Goal: Task Accomplishment & Management: Complete application form

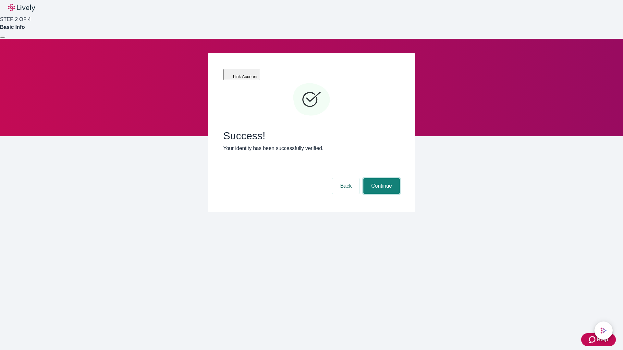
click at [381, 178] on button "Continue" at bounding box center [381, 186] width 36 height 16
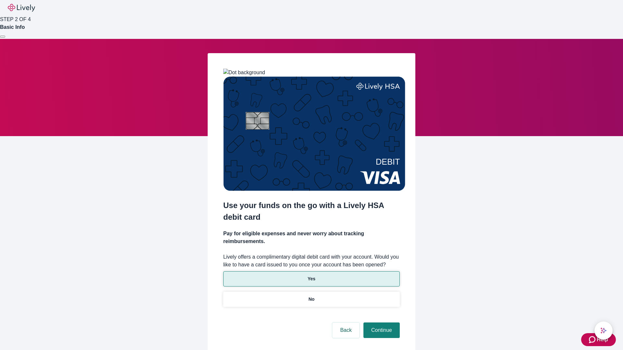
click at [311, 276] on p "Yes" at bounding box center [312, 279] width 8 height 7
click at [381, 323] on button "Continue" at bounding box center [381, 331] width 36 height 16
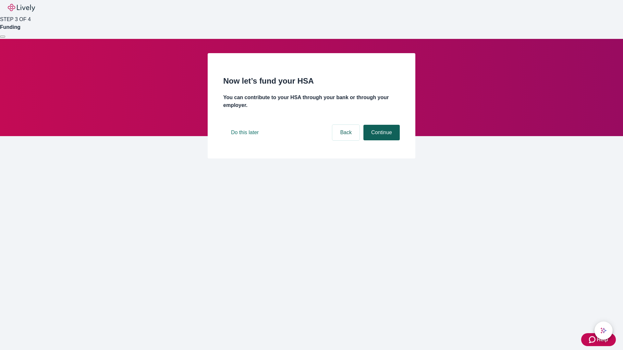
click at [381, 141] on button "Continue" at bounding box center [381, 133] width 36 height 16
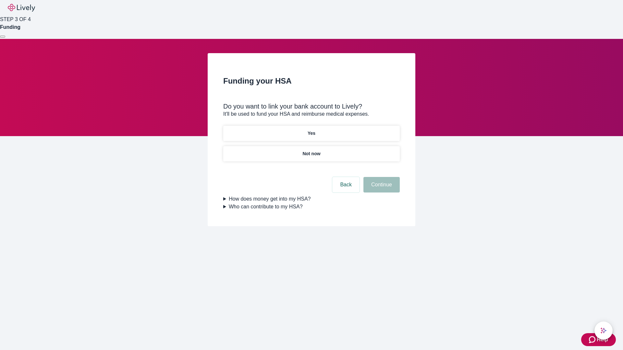
click at [311, 151] on p "Not now" at bounding box center [311, 154] width 18 height 7
click at [381, 189] on button "Continue" at bounding box center [381, 185] width 36 height 16
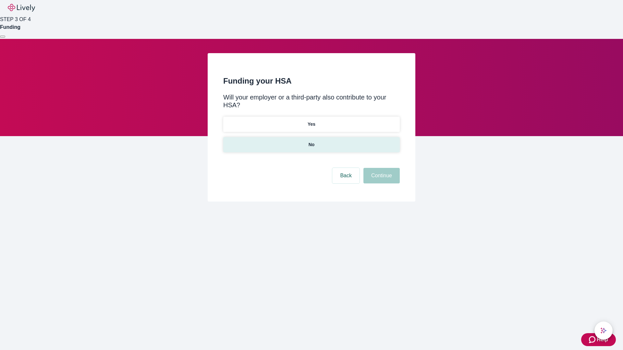
click at [311, 141] on p "No" at bounding box center [312, 144] width 6 height 7
click at [381, 168] on button "Continue" at bounding box center [381, 176] width 36 height 16
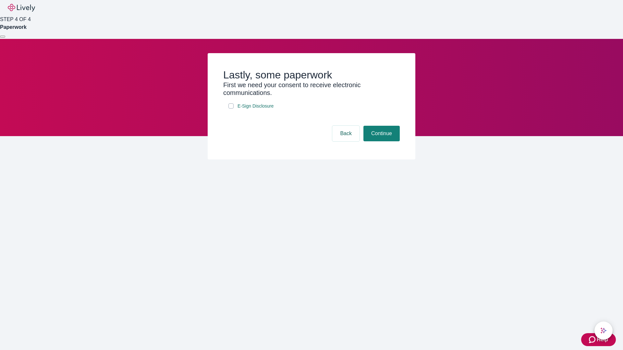
click at [231, 109] on input "E-Sign Disclosure" at bounding box center [230, 106] width 5 height 5
checkbox input "true"
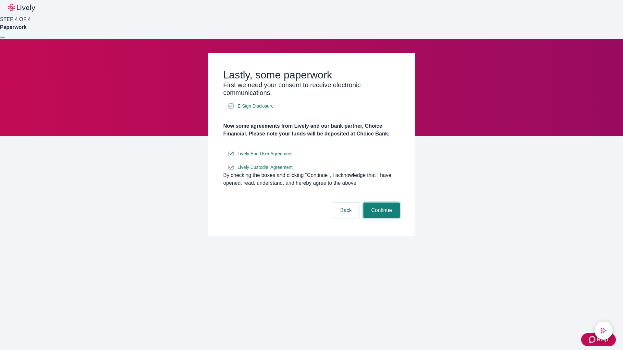
click at [381, 218] on button "Continue" at bounding box center [381, 211] width 36 height 16
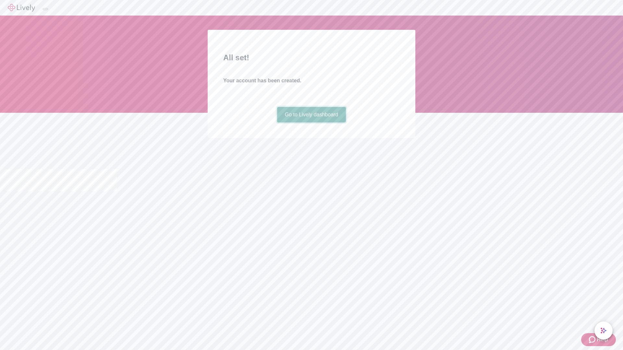
click at [311, 123] on link "Go to Lively dashboard" at bounding box center [311, 115] width 69 height 16
